Goal: Find specific page/section: Find specific page/section

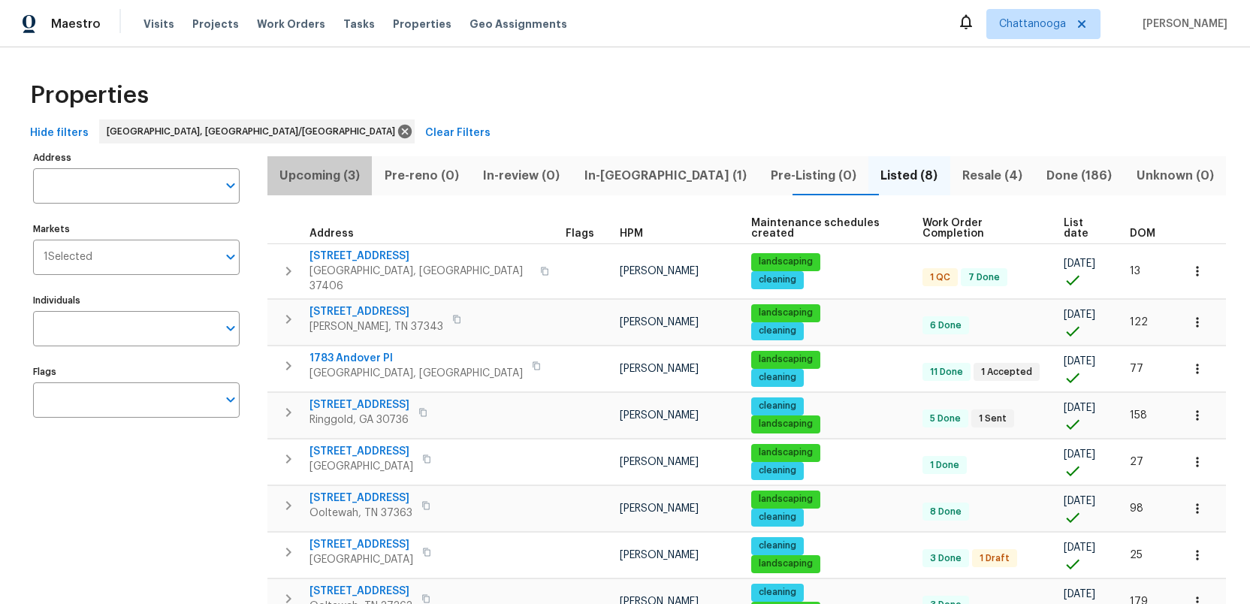
click at [319, 174] on span "Upcoming (3)" at bounding box center [320, 175] width 86 height 21
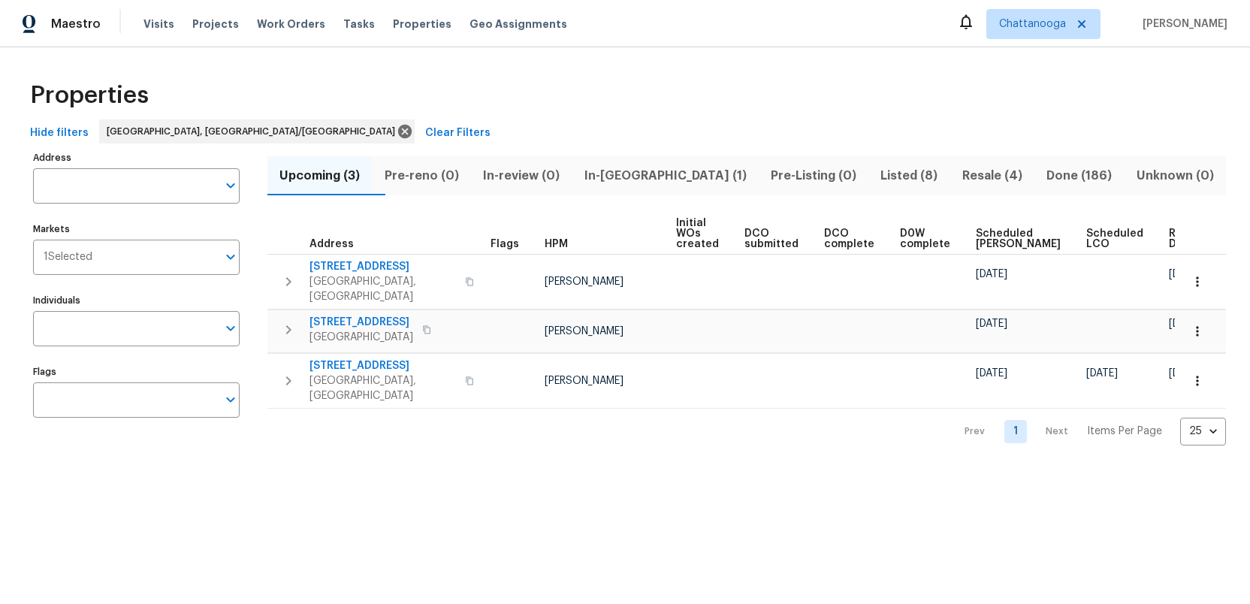
click at [660, 176] on span "In-reno (1)" at bounding box center [665, 175] width 168 height 21
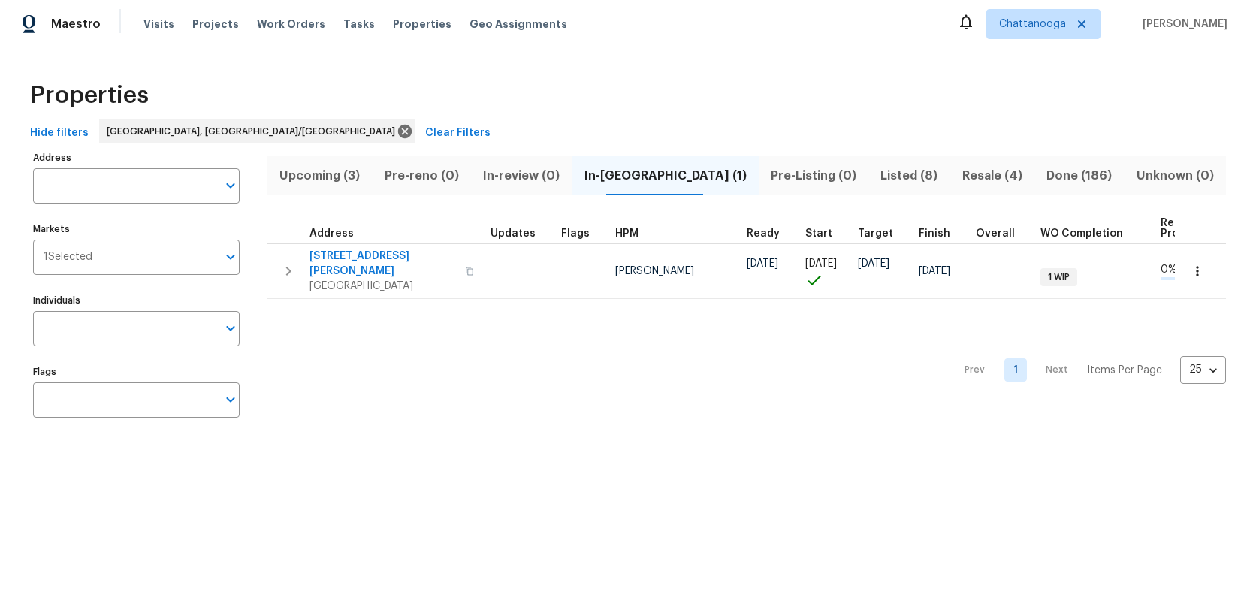
click at [331, 171] on span "Upcoming (3)" at bounding box center [320, 175] width 86 height 21
